Goal: Task Accomplishment & Management: Manage account settings

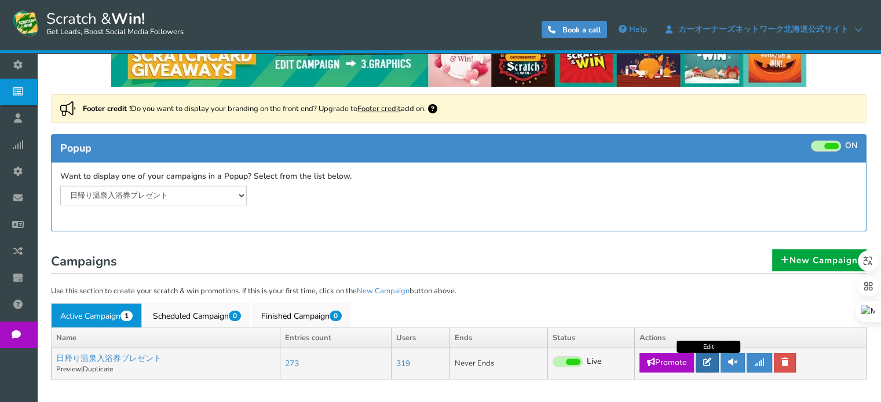
click at [704, 365] on icon at bounding box center [707, 362] width 8 height 8
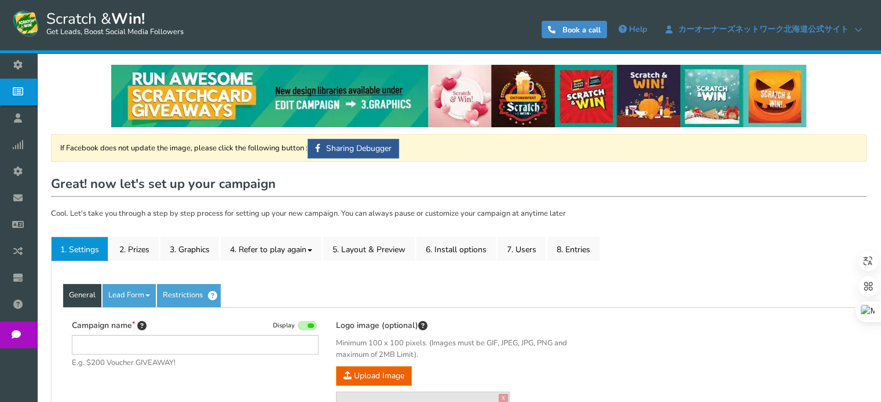
type input "日帰り温泉入浴券プレゼント"
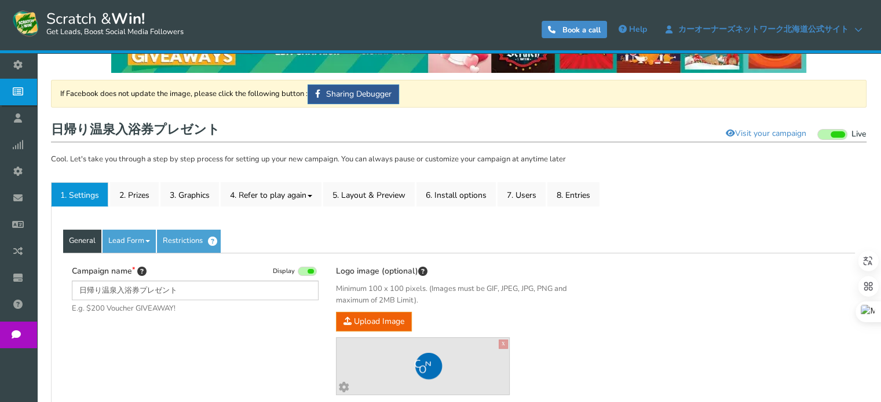
scroll to position [58, 0]
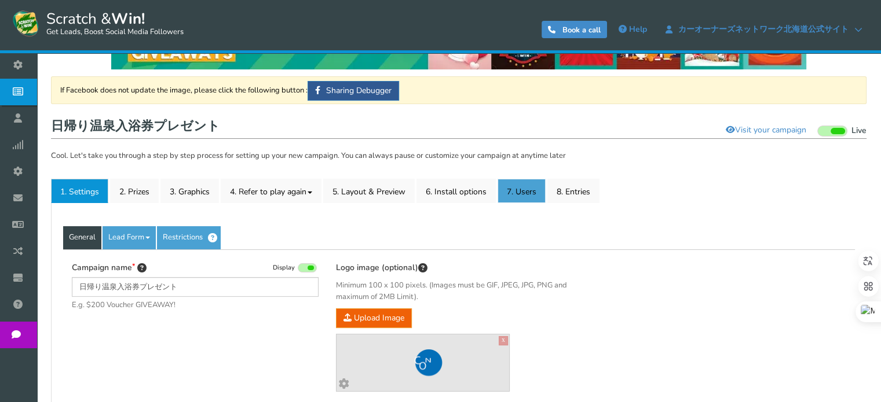
click at [539, 185] on link "7. Users" at bounding box center [521, 191] width 48 height 24
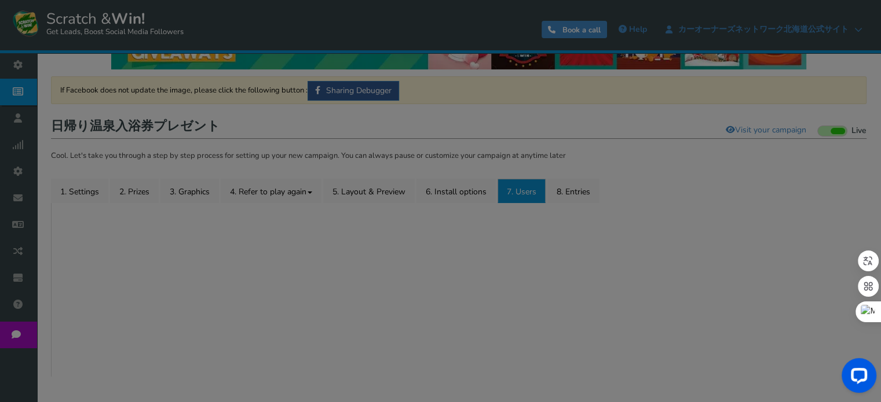
scroll to position [0, 0]
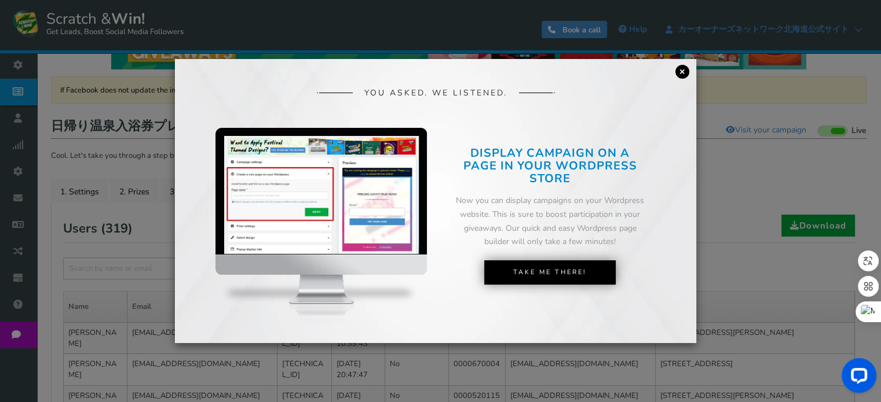
click at [679, 71] on link "×" at bounding box center [682, 72] width 14 height 14
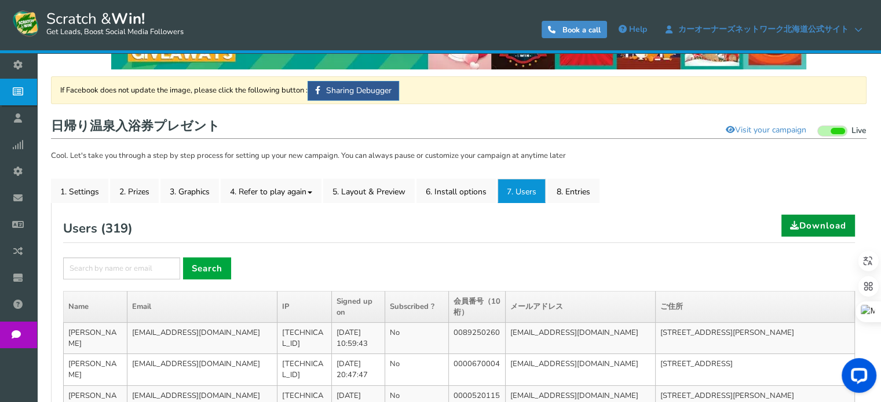
click at [797, 218] on link "Download" at bounding box center [818, 226] width 74 height 22
click at [577, 183] on link "8. Entries" at bounding box center [573, 191] width 52 height 24
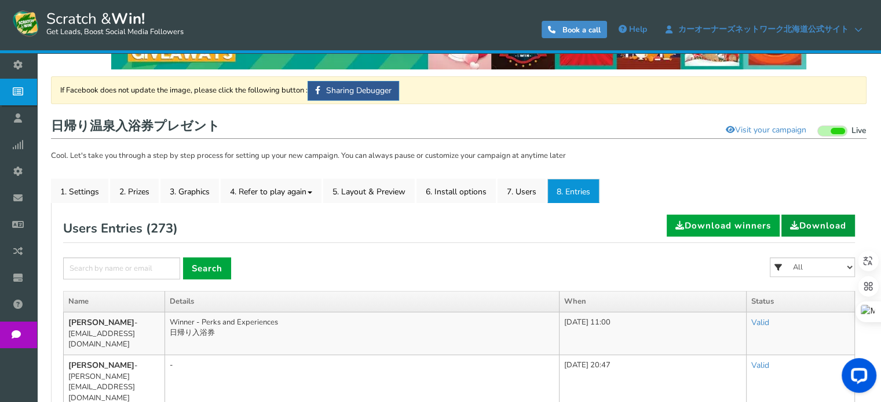
click at [822, 225] on link "Download" at bounding box center [818, 226] width 74 height 22
click at [475, 118] on h1 "日帰り温泉入浴券プレゼント Visit your campaign Preview your campaign Live Paused" at bounding box center [458, 127] width 815 height 23
click at [438, 284] on form "× Search All 日帰り入浴券" at bounding box center [459, 275] width 792 height 34
click at [516, 196] on link "7. Users" at bounding box center [521, 191] width 48 height 24
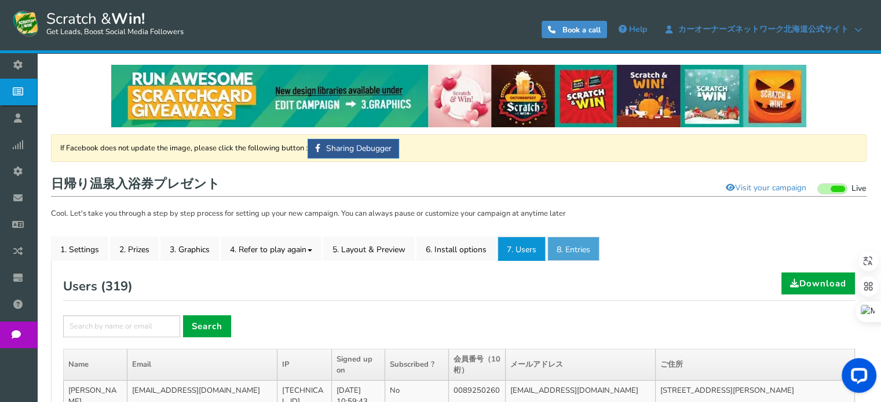
click at [578, 251] on link "8. Entries" at bounding box center [573, 249] width 52 height 24
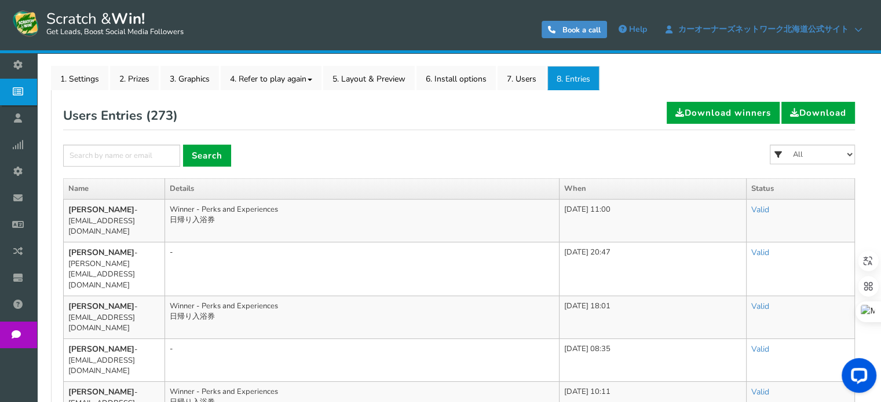
scroll to position [174, 0]
